Goal: Check status

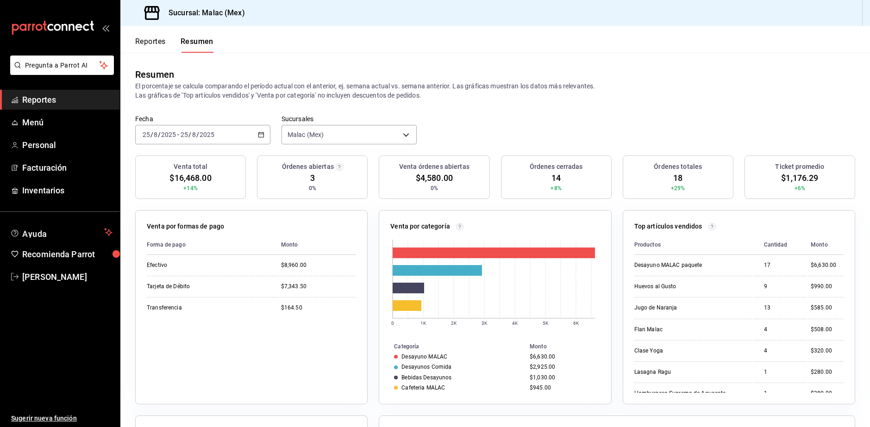
click at [156, 40] on button "Reportes" at bounding box center [150, 45] width 31 height 16
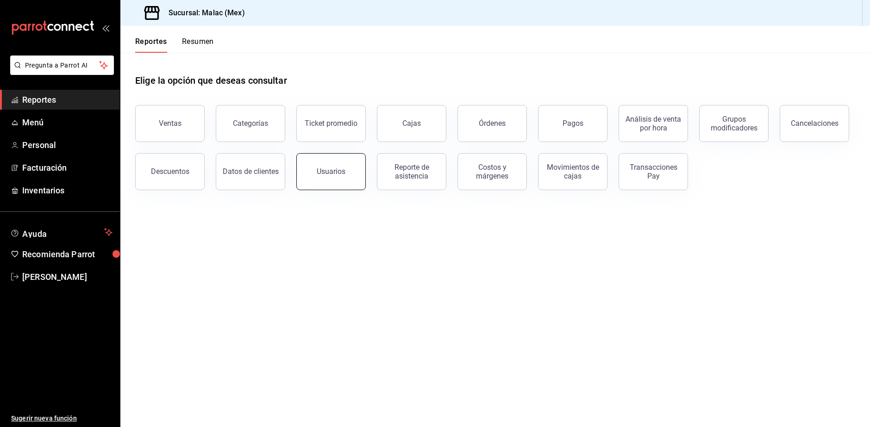
click at [340, 174] on div "Usuarios" at bounding box center [331, 171] width 29 height 9
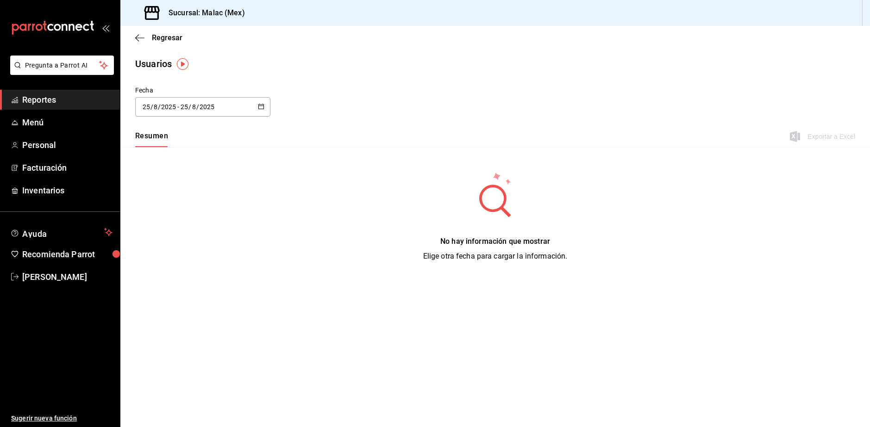
click at [189, 112] on div "2025-08-25 25 / 8 / 2025 - 2025-08-25 25 / 8 / 2025" at bounding box center [202, 106] width 135 height 19
click at [176, 196] on li "Mes actual" at bounding box center [179, 198] width 88 height 21
type input "2025-08-01"
type input "1"
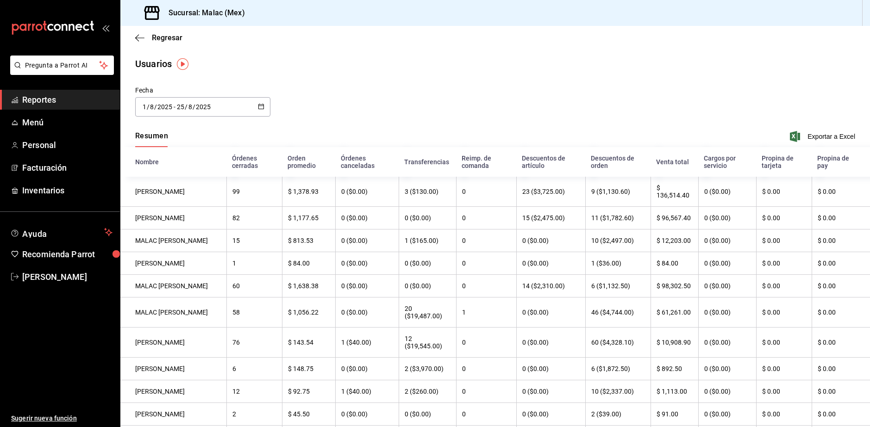
click at [44, 94] on span "Reportes" at bounding box center [67, 100] width 90 height 13
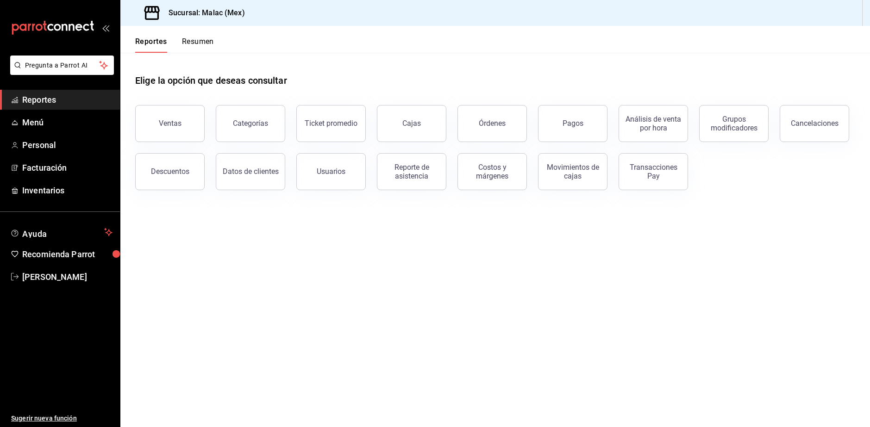
click at [202, 39] on button "Resumen" at bounding box center [198, 45] width 32 height 16
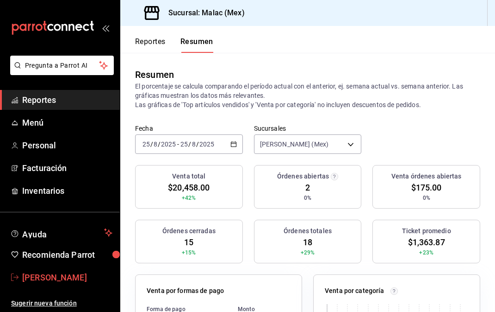
click at [49, 273] on span "[PERSON_NAME]" at bounding box center [67, 277] width 90 height 13
